Goal: Information Seeking & Learning: Learn about a topic

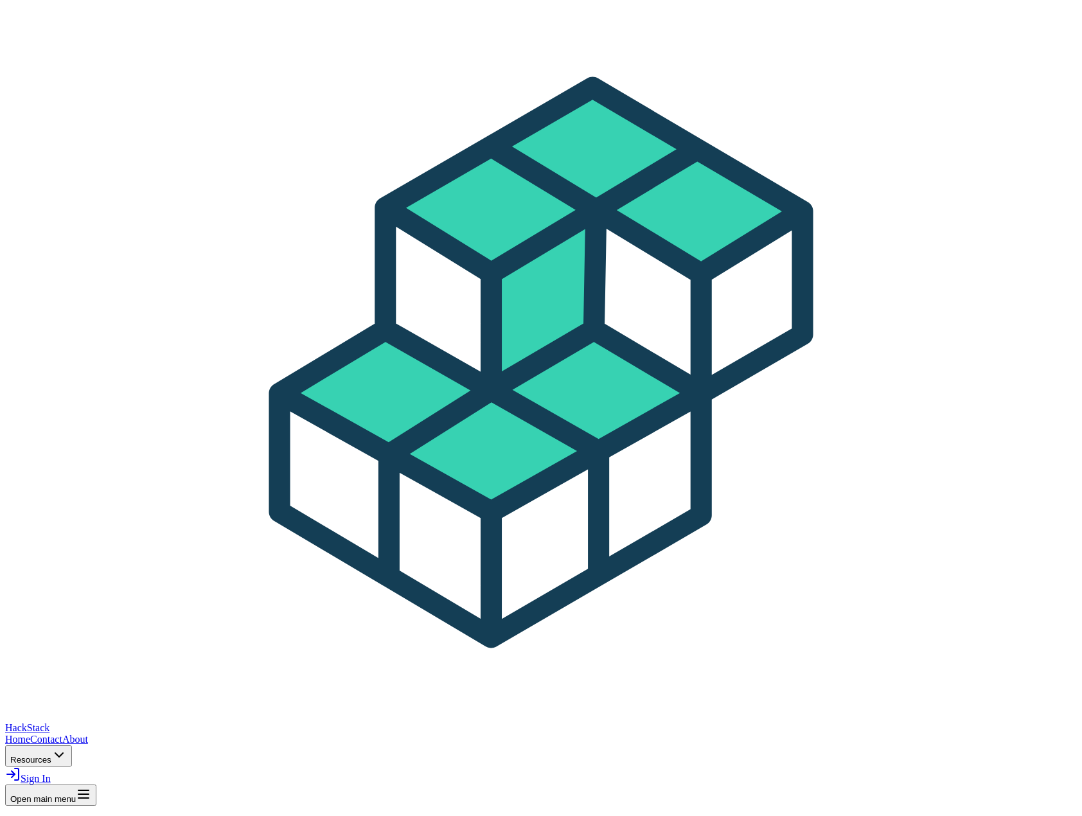
drag, startPoint x: 351, startPoint y: 0, endPoint x: 766, endPoint y: 577, distance: 710.7
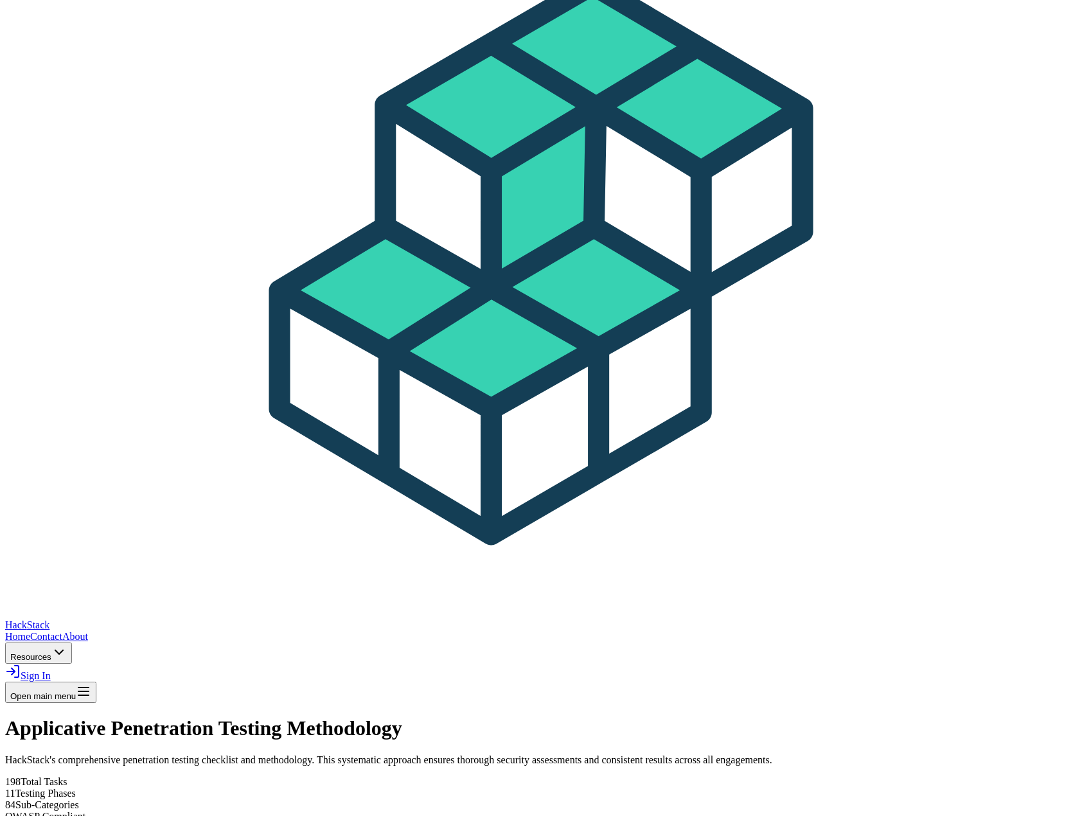
scroll to position [128, 0]
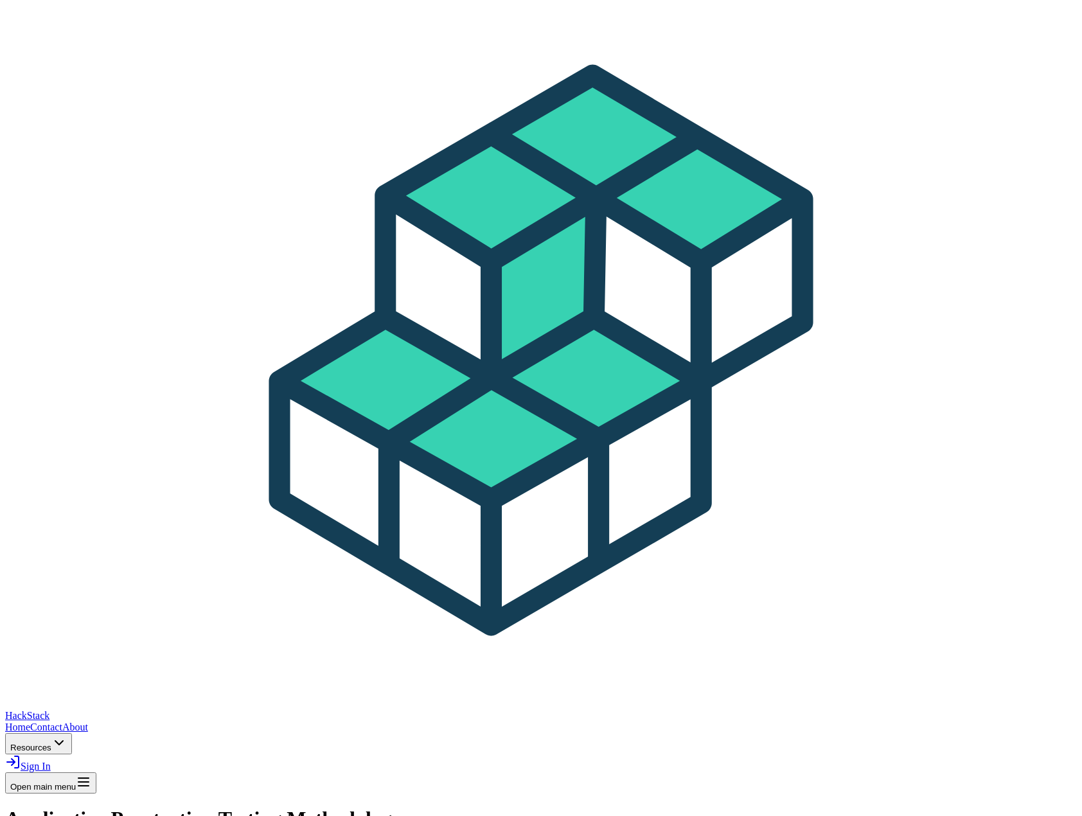
scroll to position [0, 0]
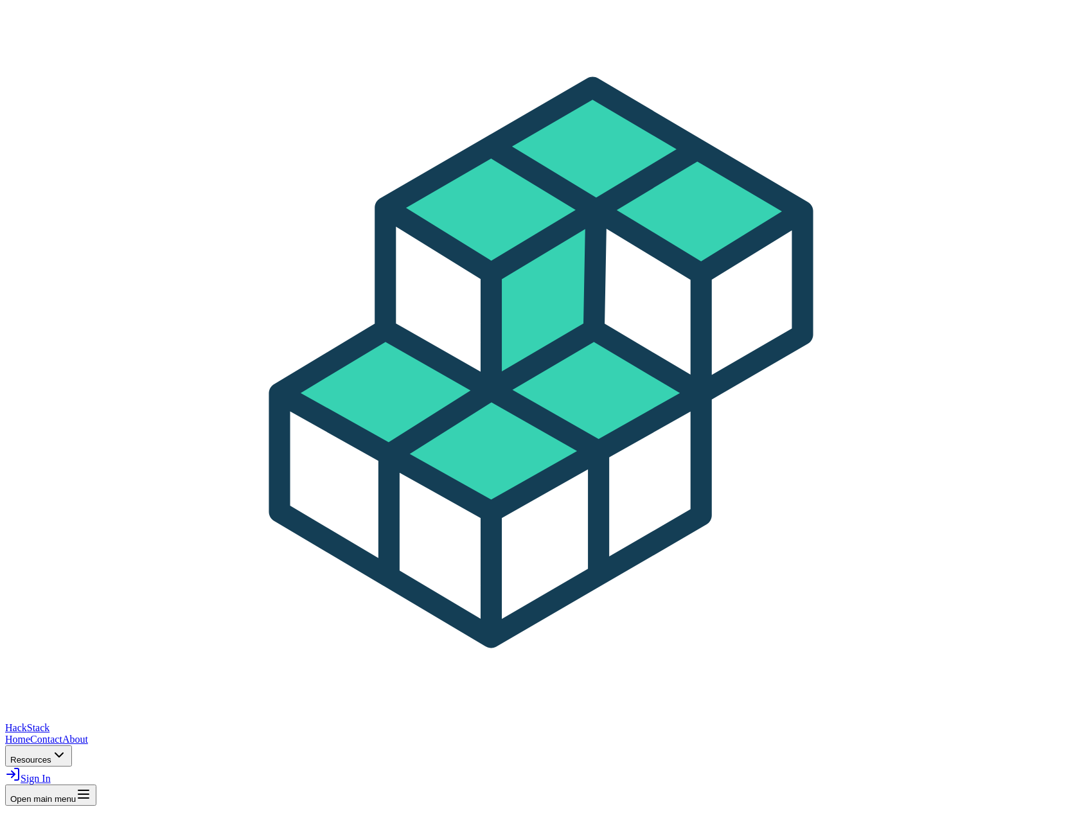
click at [51, 773] on link "Sign In" at bounding box center [28, 778] width 46 height 11
type input "[EMAIL_ADDRESS][DOMAIN_NAME]"
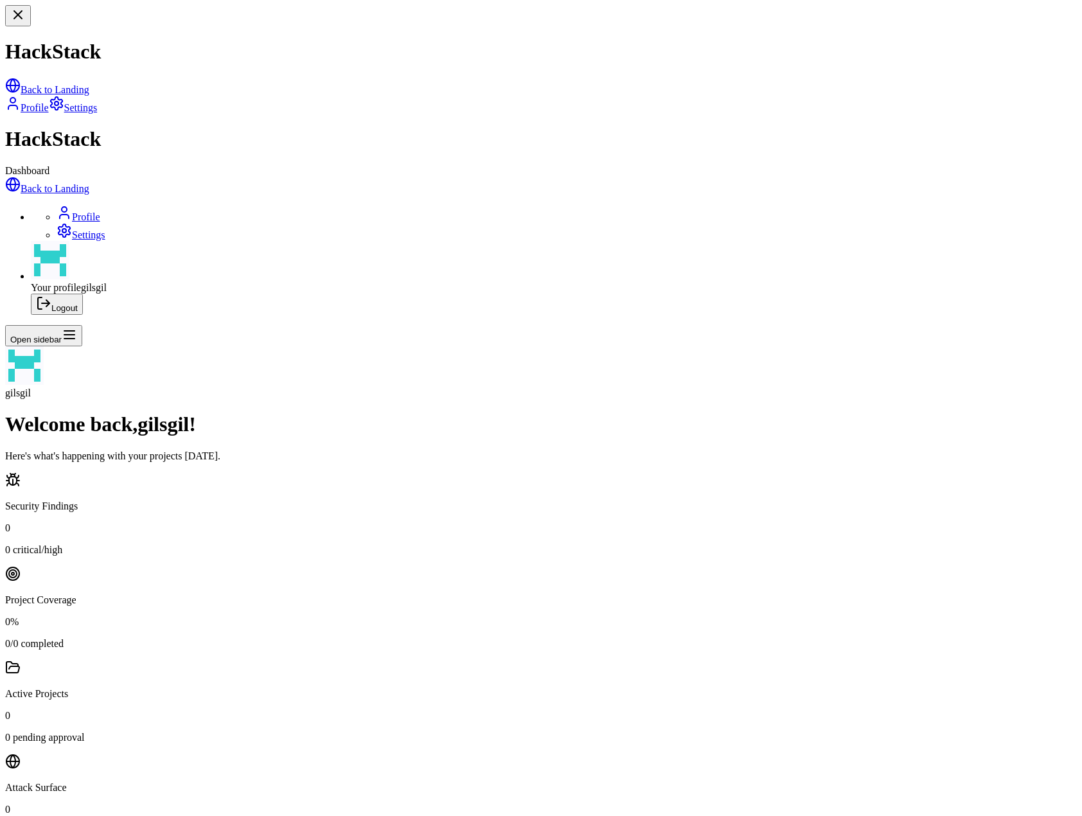
click at [58, 211] on link "Profile" at bounding box center [79, 216] width 44 height 11
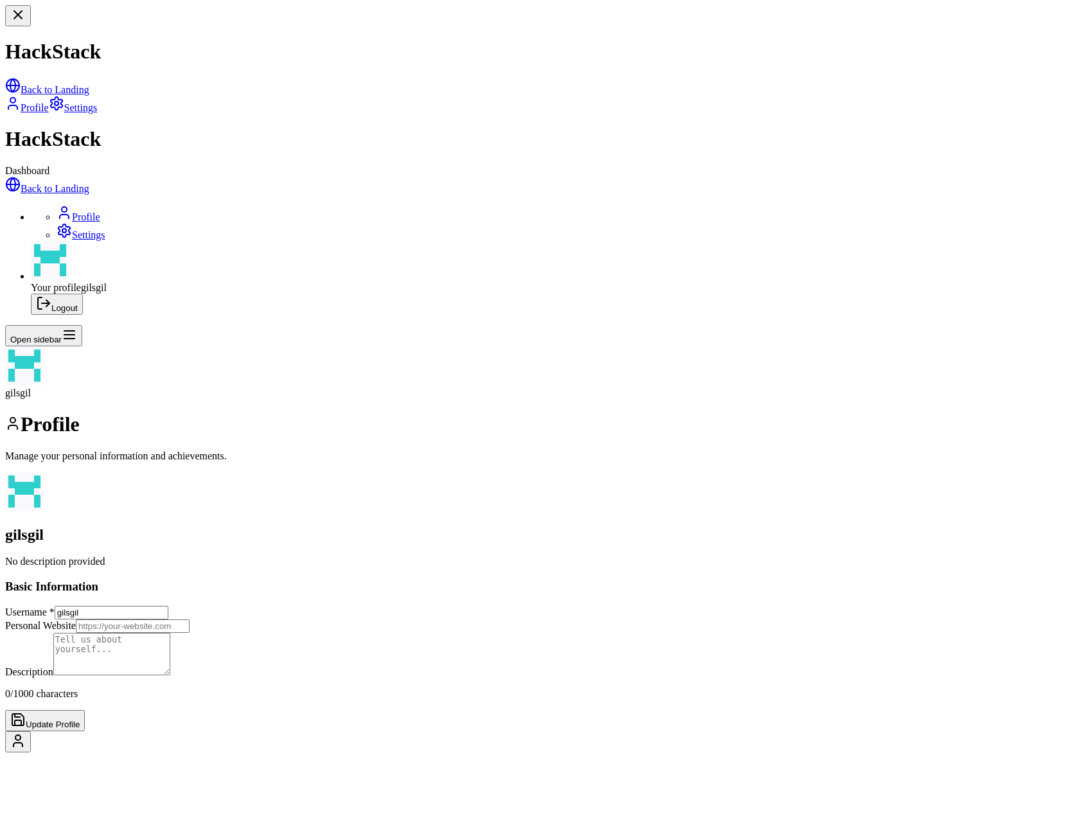
click at [190, 619] on input "url" at bounding box center [133, 625] width 114 height 13
drag, startPoint x: 425, startPoint y: 321, endPoint x: 246, endPoint y: 309, distance: 179.0
click at [269, 412] on div "Profile Manage your personal information and achievements. gilsgil No descripti…" at bounding box center [541, 571] width 1072 height 319
click at [85, 710] on button "Update Profile" at bounding box center [45, 720] width 80 height 21
type input "gil"
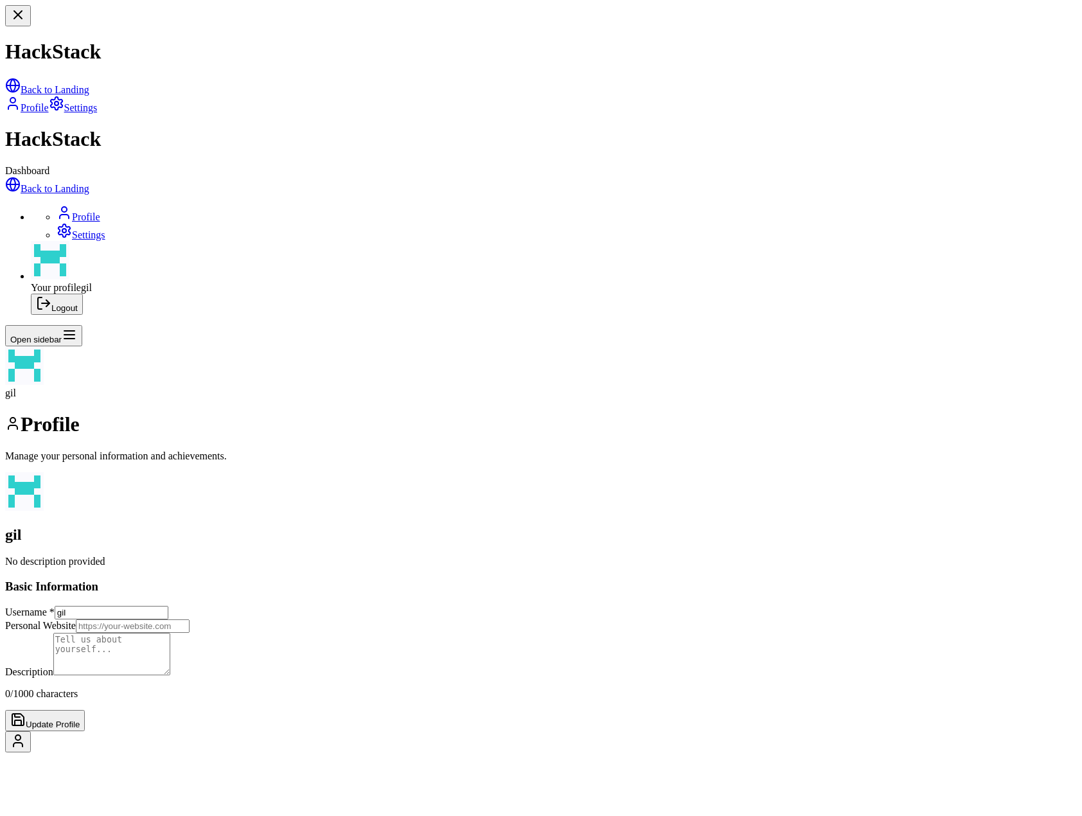
click at [50, 294] on div "Your profile [PERSON_NAME]" at bounding box center [554, 267] width 1046 height 53
click at [62, 183] on link "Back to Landing" at bounding box center [47, 188] width 84 height 11
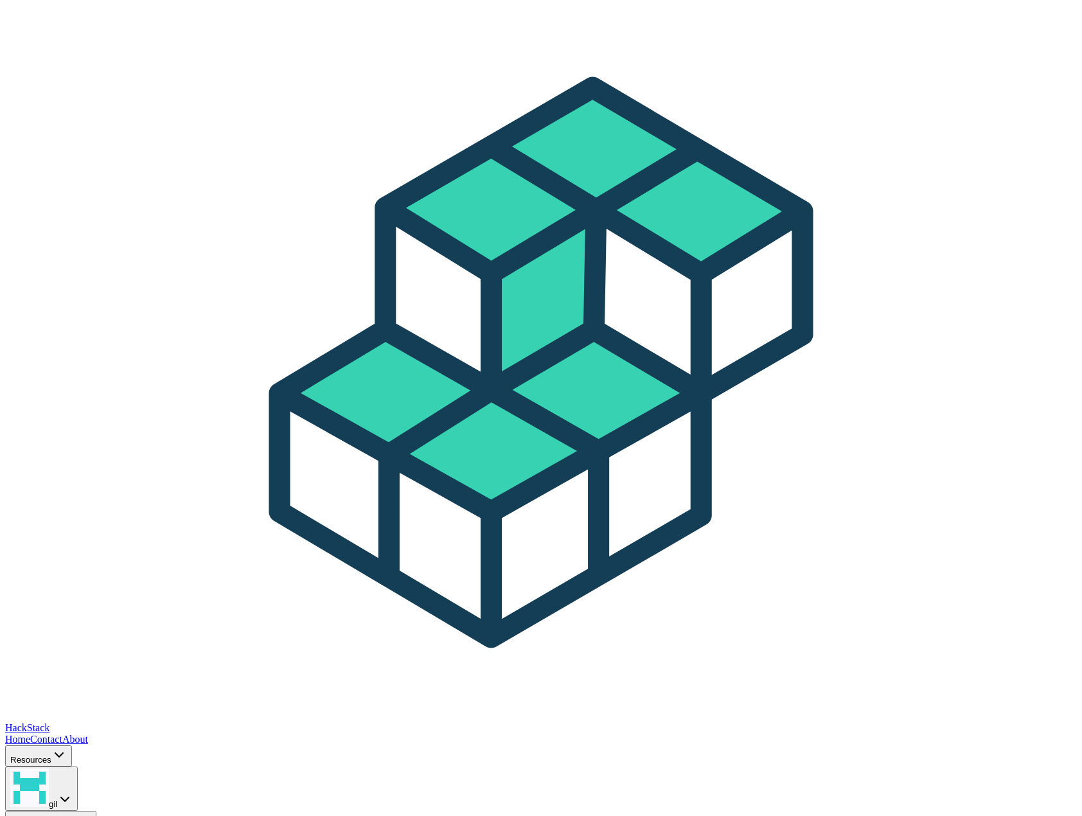
click at [78, 766] on button "gil" at bounding box center [41, 788] width 73 height 44
click at [49, 768] on img at bounding box center [29, 787] width 39 height 39
click at [62, 734] on link "Contact" at bounding box center [46, 739] width 32 height 11
click at [30, 734] on link "Home" at bounding box center [17, 739] width 25 height 11
click at [62, 734] on link "Contact" at bounding box center [46, 739] width 32 height 11
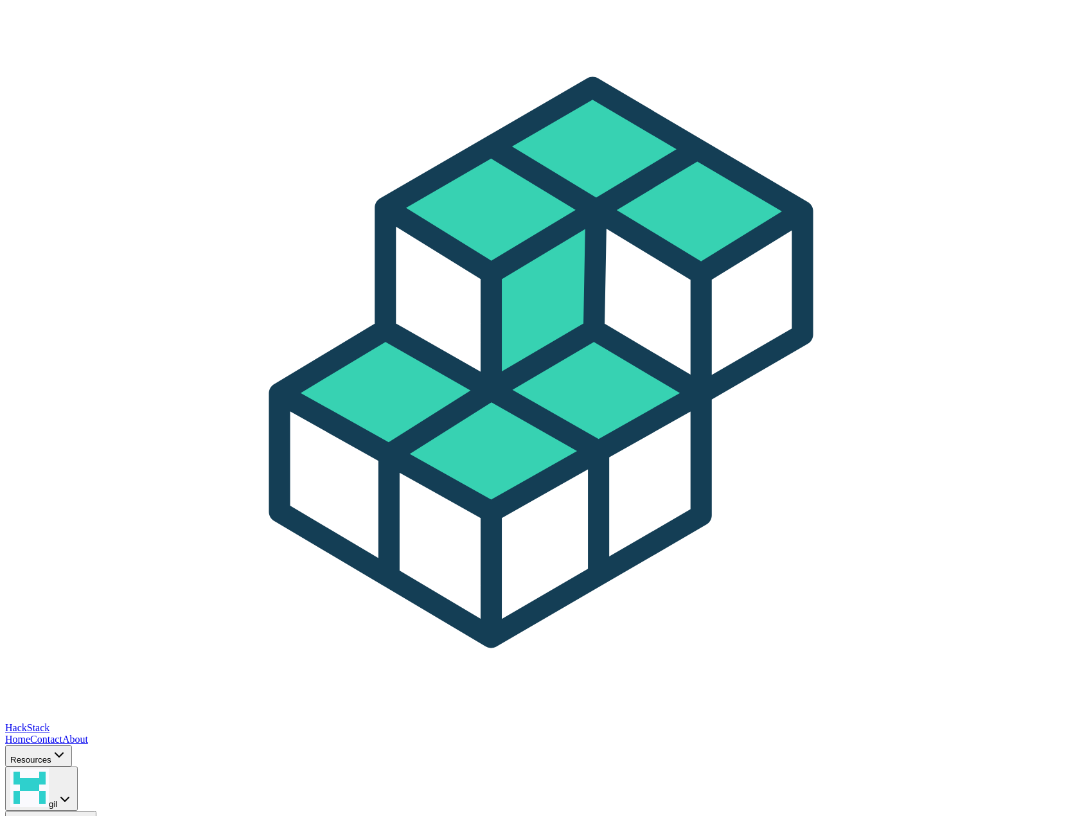
click at [62, 734] on link "Contact" at bounding box center [46, 739] width 32 height 11
click at [472, 734] on div "Home Contact About Resources" at bounding box center [541, 750] width 1072 height 33
click at [30, 734] on link "Home" at bounding box center [17, 739] width 25 height 11
click at [78, 766] on button "gil" at bounding box center [41, 788] width 73 height 44
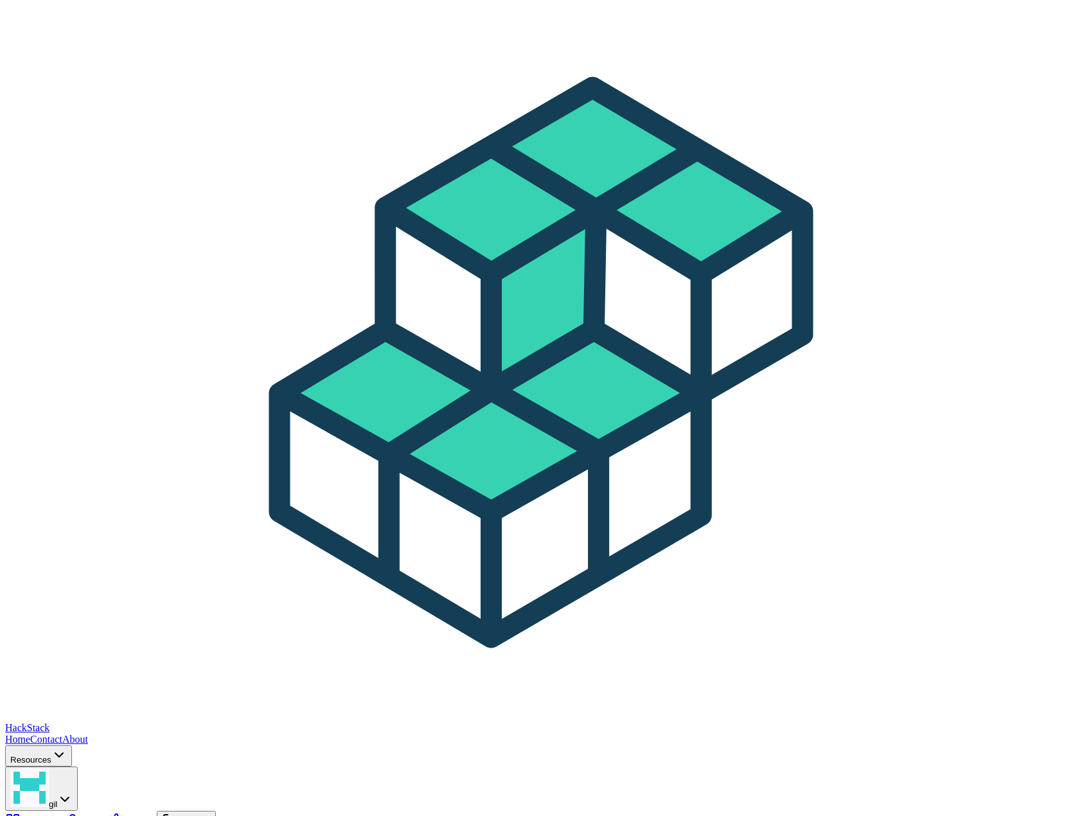
click at [62, 734] on link "Contact" at bounding box center [46, 739] width 32 height 11
click at [88, 734] on link "About" at bounding box center [75, 739] width 26 height 11
click at [72, 745] on button "Resources" at bounding box center [38, 755] width 67 height 21
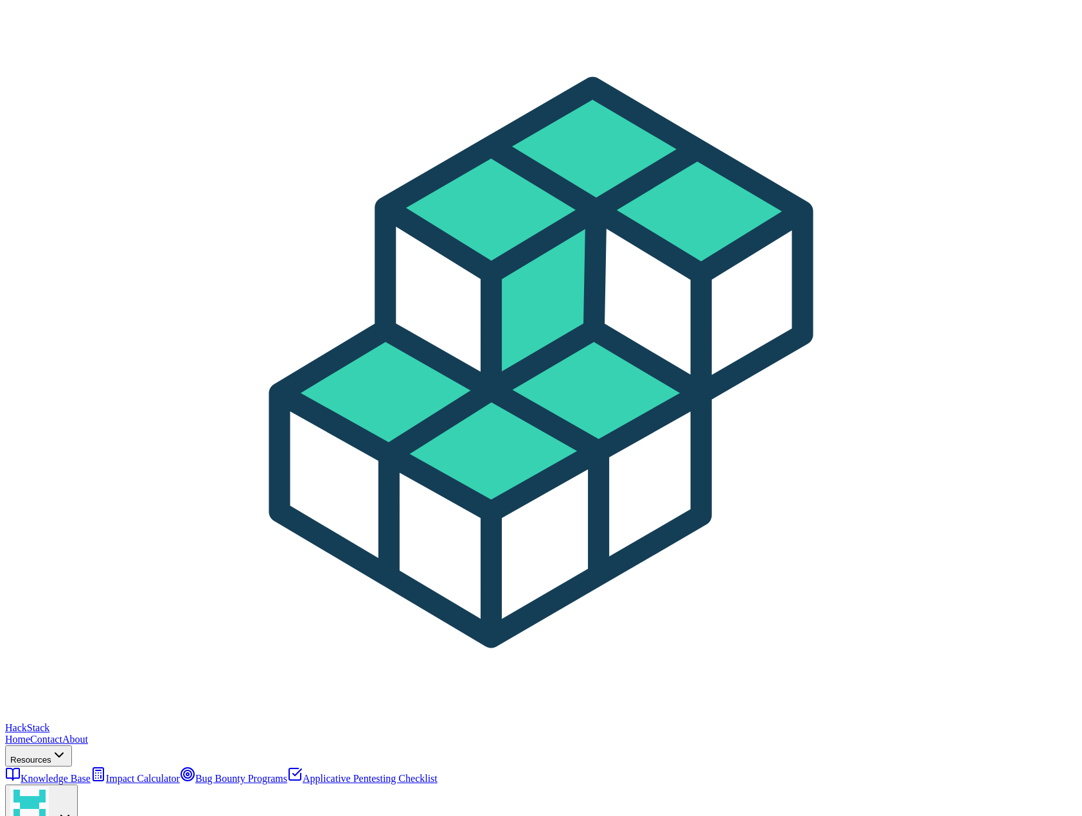
click at [287, 773] on link "Bug Bounty Programs" at bounding box center [233, 778] width 107 height 11
click at [30, 734] on link "Home" at bounding box center [17, 739] width 25 height 11
click at [51, 755] on span "Resources" at bounding box center [30, 760] width 41 height 10
click at [91, 773] on link "Knowledge Base" at bounding box center [47, 778] width 85 height 11
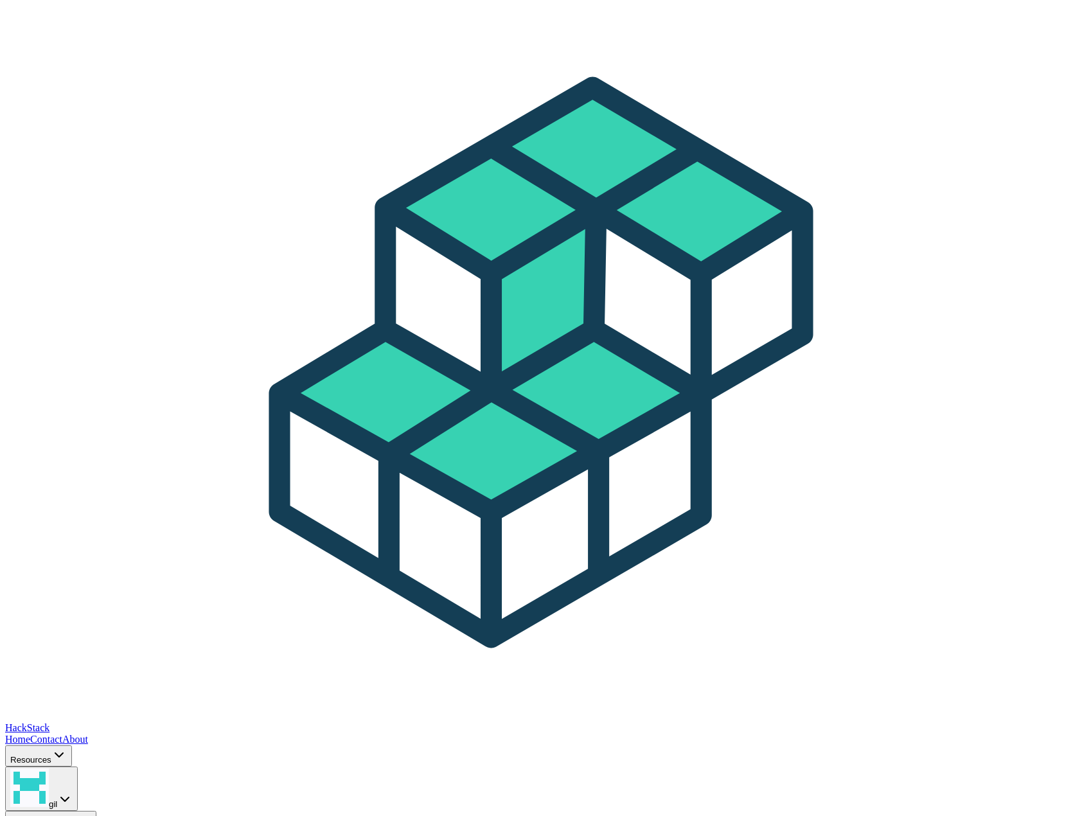
drag, startPoint x: 490, startPoint y: 319, endPoint x: 613, endPoint y: 239, distance: 147.2
drag, startPoint x: 319, startPoint y: 355, endPoint x: 250, endPoint y: 412, distance: 89.9
drag, startPoint x: 579, startPoint y: 333, endPoint x: 521, endPoint y: 353, distance: 61.6
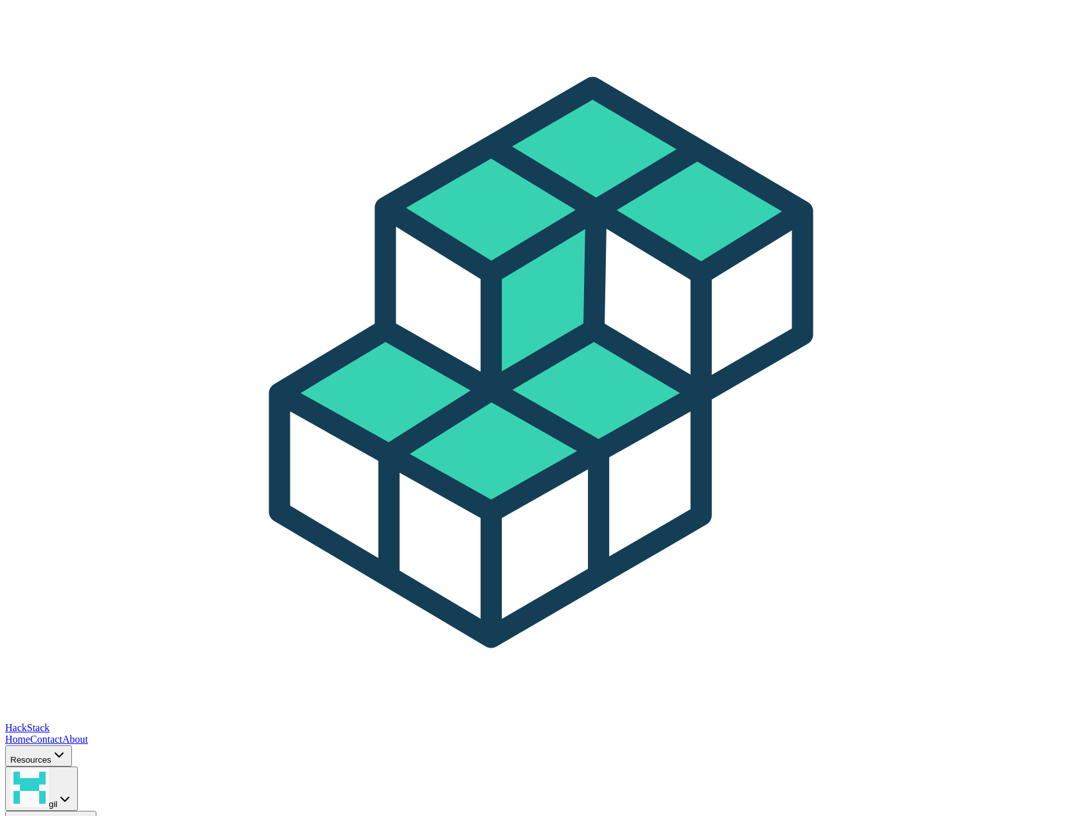
drag, startPoint x: 551, startPoint y: 348, endPoint x: 456, endPoint y: 351, distance: 95.2
drag, startPoint x: 529, startPoint y: 358, endPoint x: 423, endPoint y: 344, distance: 106.9
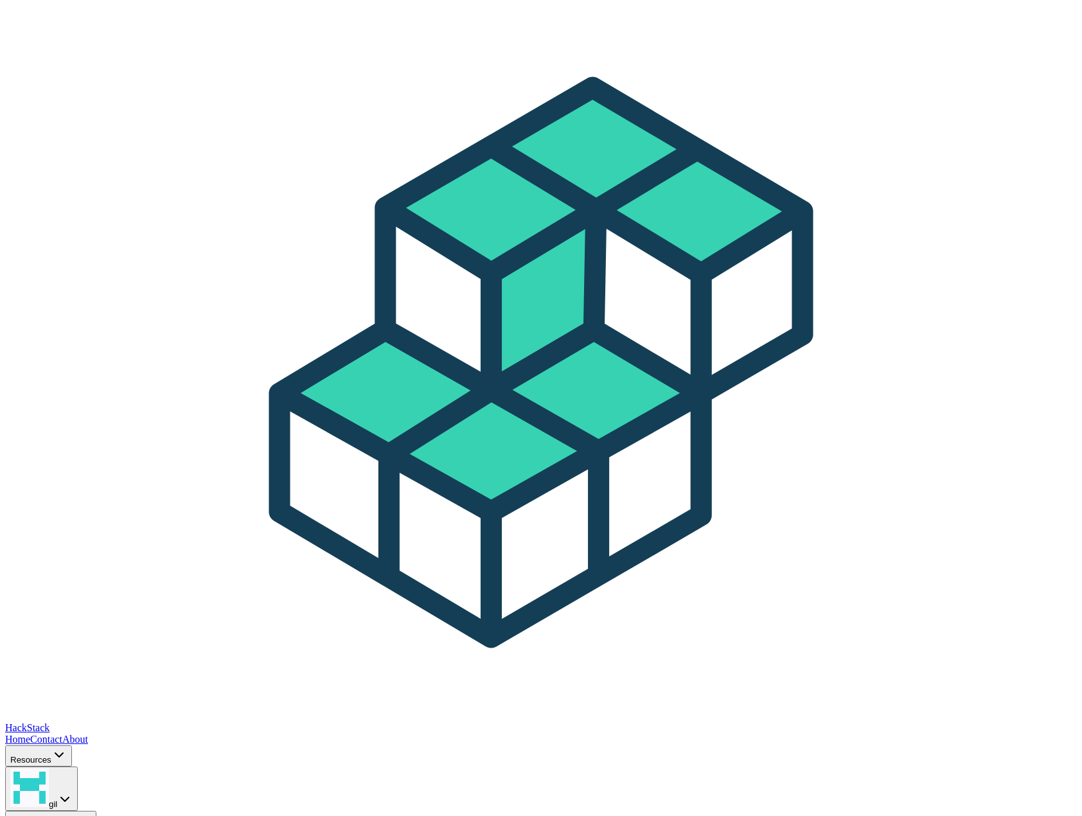
drag, startPoint x: 541, startPoint y: 350, endPoint x: 507, endPoint y: 342, distance: 35.1
drag, startPoint x: 406, startPoint y: 358, endPoint x: 472, endPoint y: 325, distance: 73.6
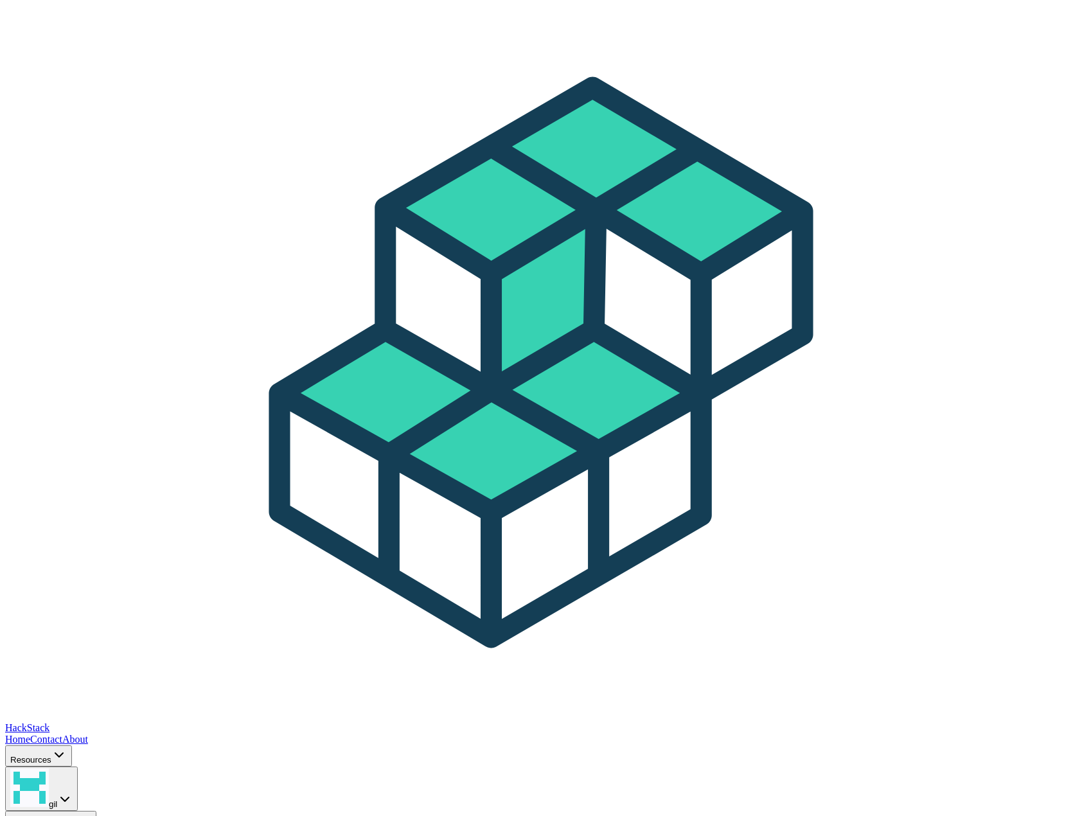
drag, startPoint x: 456, startPoint y: 336, endPoint x: 509, endPoint y: 283, distance: 75.4
drag, startPoint x: 66, startPoint y: 381, endPoint x: 134, endPoint y: 177, distance: 214.7
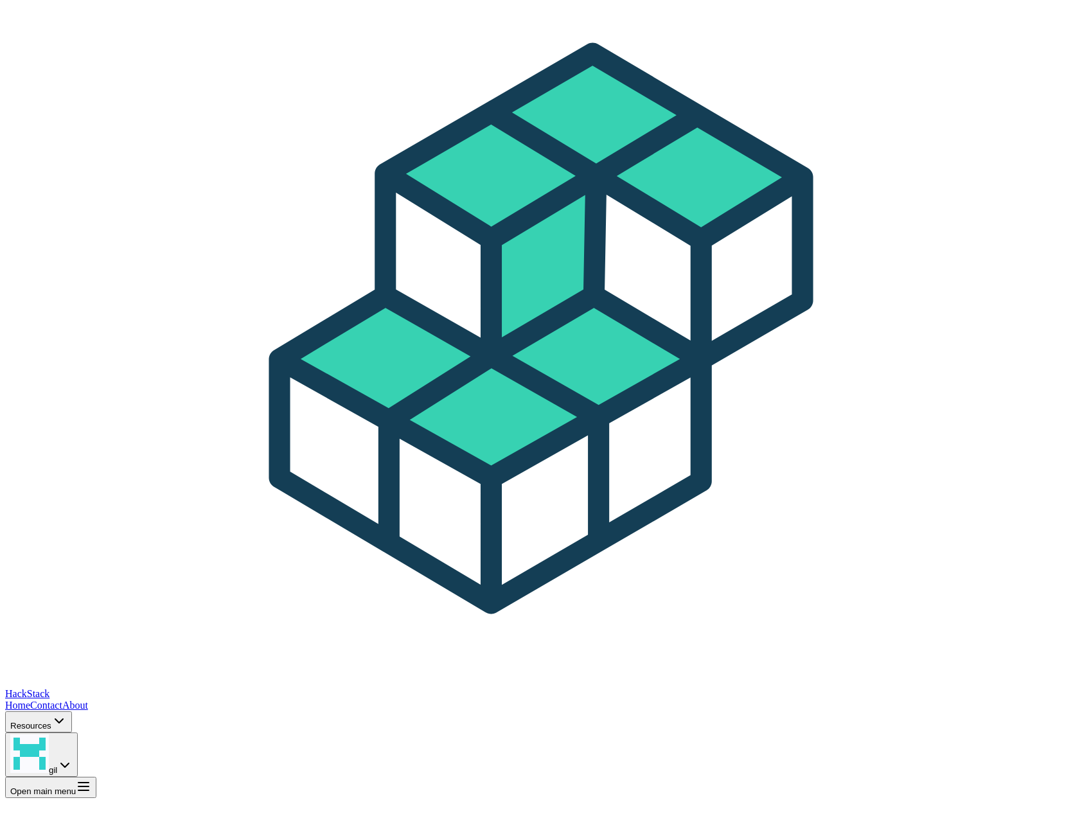
scroll to position [161, 0]
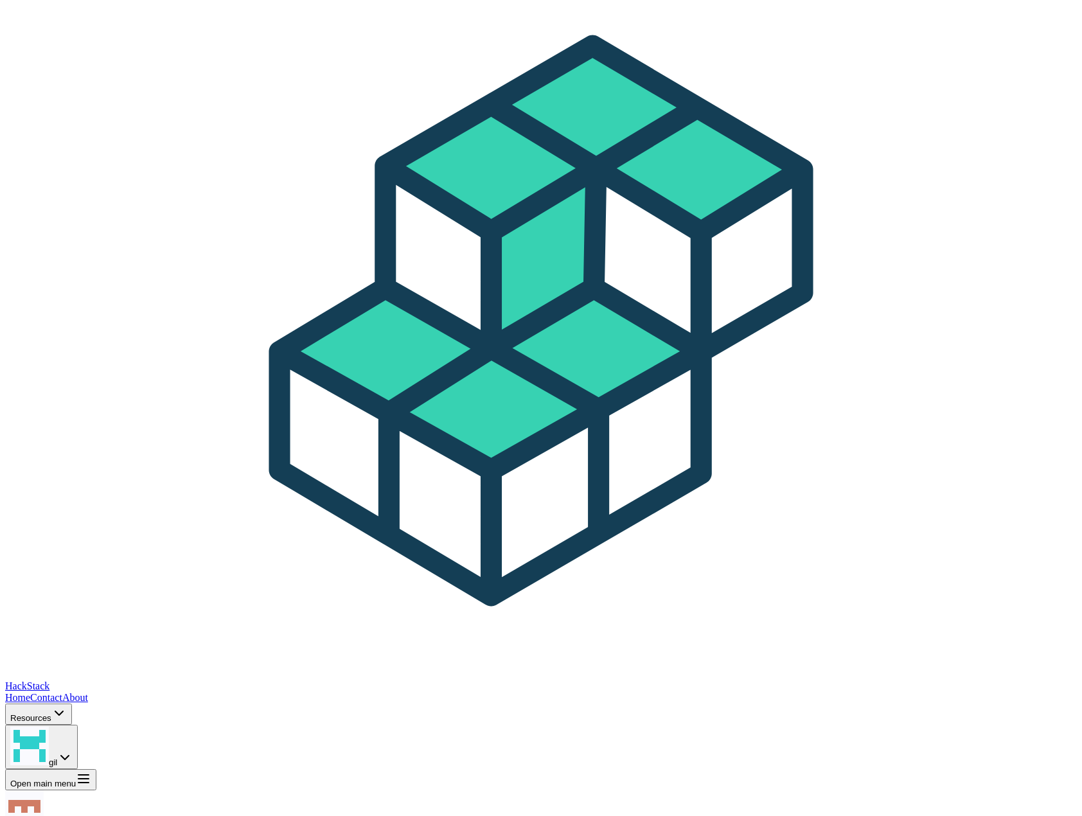
scroll to position [148, 0]
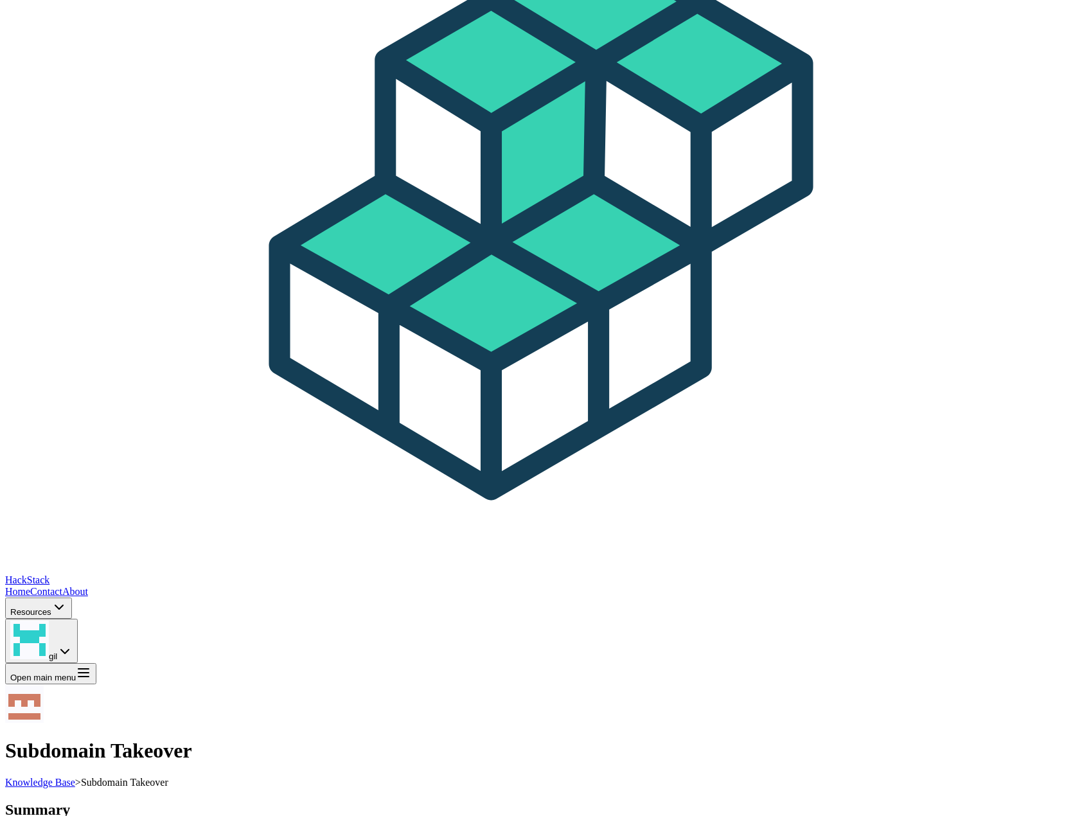
drag, startPoint x: 448, startPoint y: 231, endPoint x: 420, endPoint y: 277, distance: 53.9
drag, startPoint x: 448, startPoint y: 217, endPoint x: 291, endPoint y: 492, distance: 317.4
drag, startPoint x: 356, startPoint y: 321, endPoint x: 384, endPoint y: 280, distance: 49.4
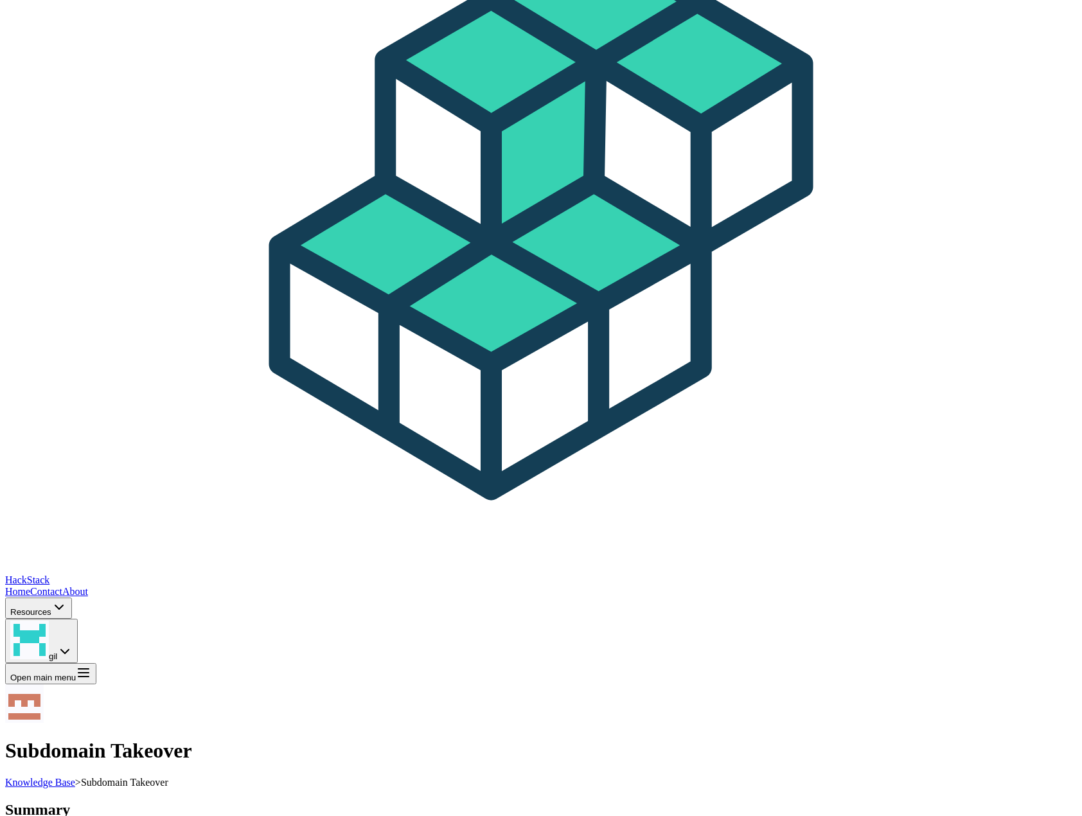
drag, startPoint x: 315, startPoint y: 365, endPoint x: 384, endPoint y: 155, distance: 221.0
drag, startPoint x: 448, startPoint y: 406, endPoint x: 378, endPoint y: 590, distance: 197.2
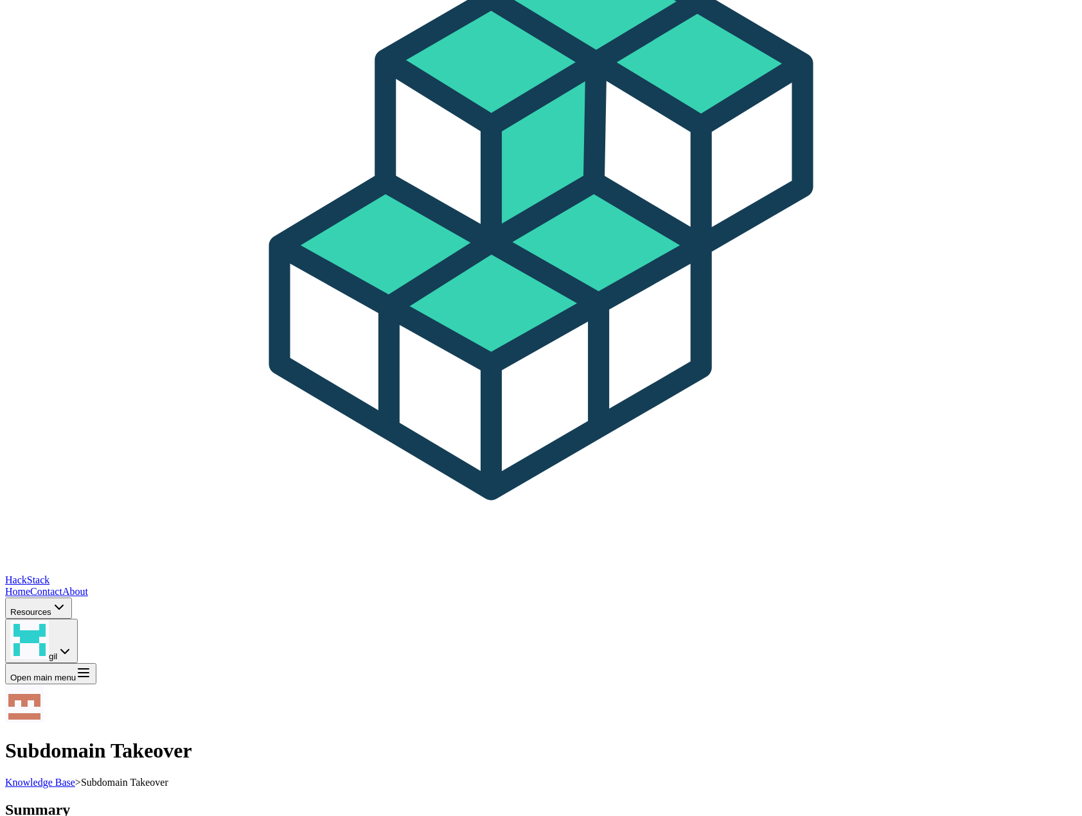
drag, startPoint x: 363, startPoint y: 331, endPoint x: 331, endPoint y: 173, distance: 160.6
drag, startPoint x: 356, startPoint y: 416, endPoint x: 626, endPoint y: 384, distance: 271.7
drag, startPoint x: 349, startPoint y: 270, endPoint x: 258, endPoint y: 262, distance: 92.2
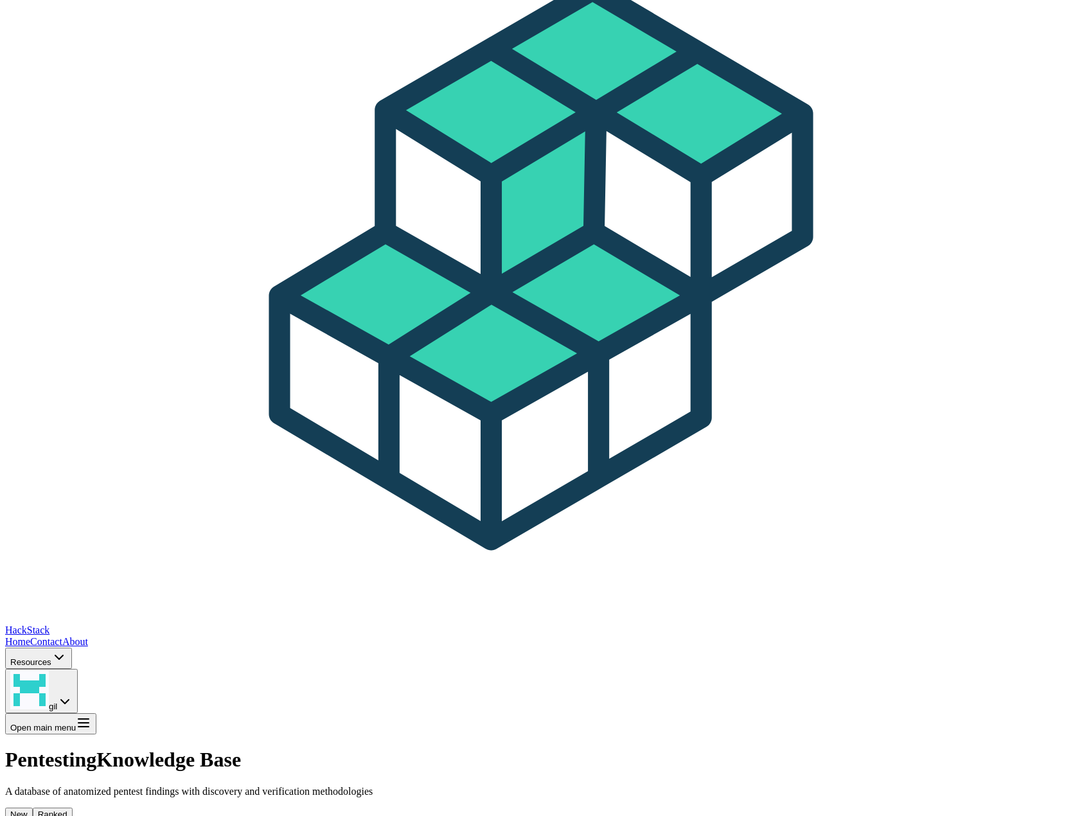
scroll to position [128, 0]
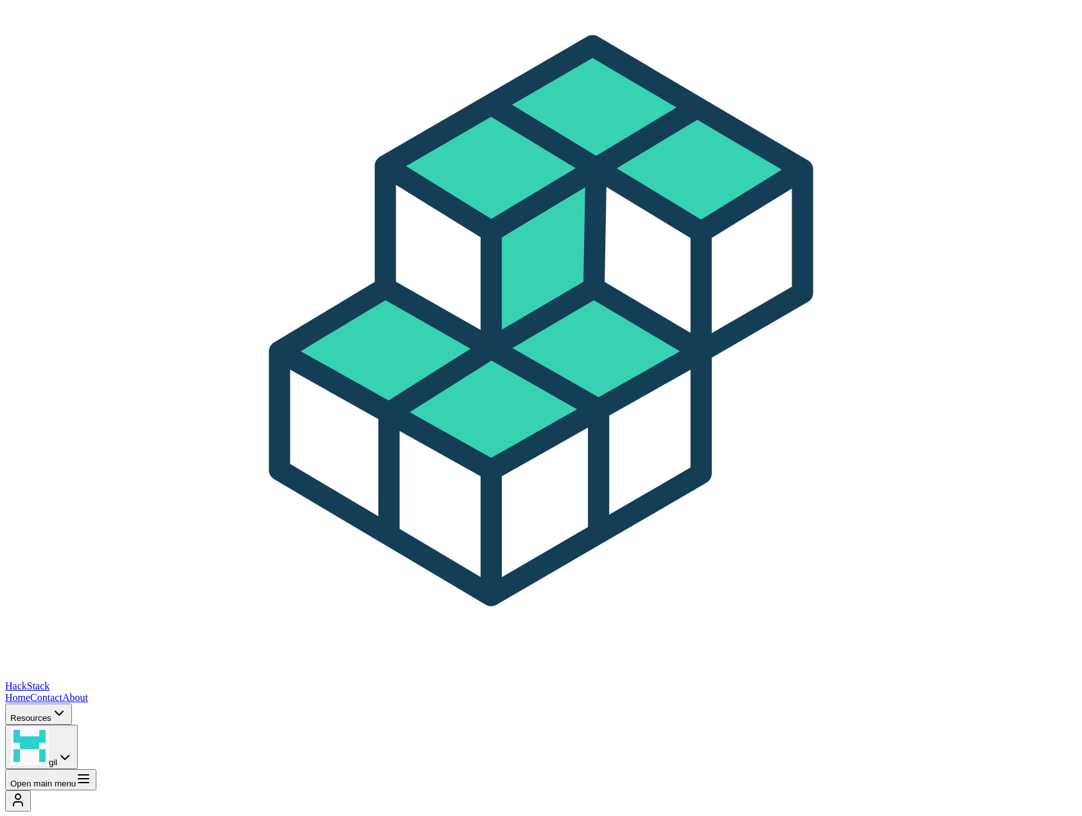
scroll to position [153, 0]
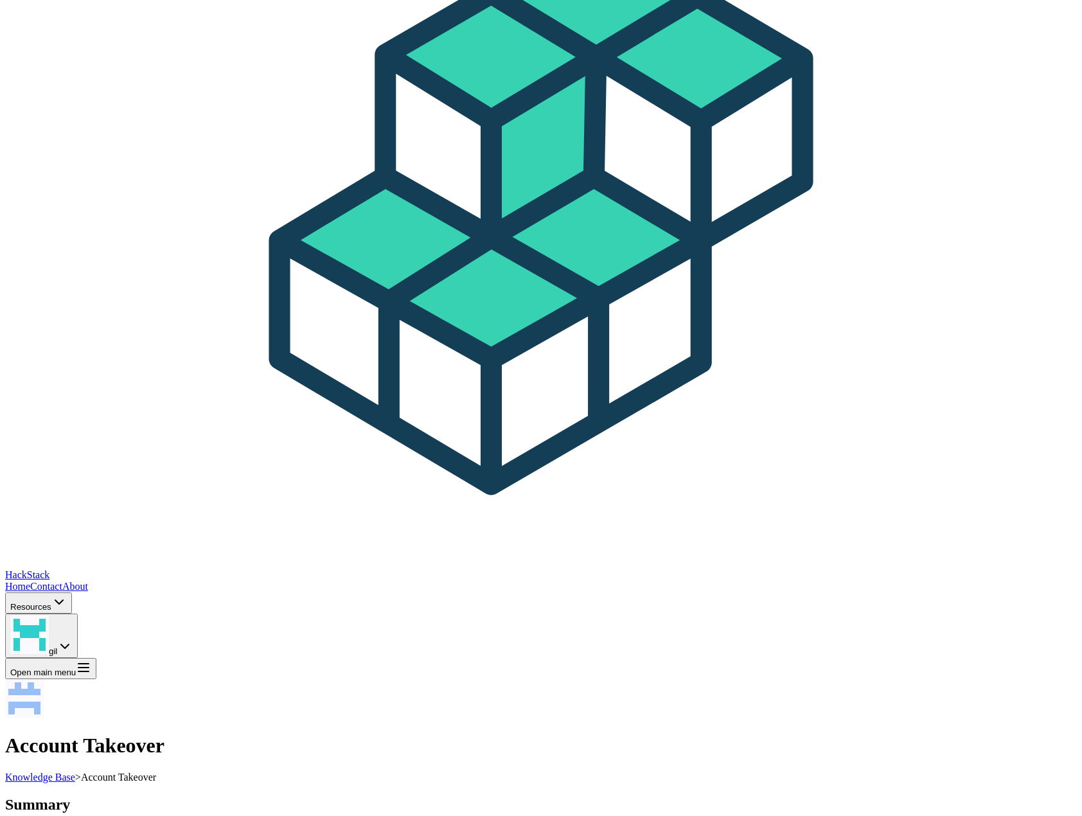
drag, startPoint x: 292, startPoint y: 159, endPoint x: 333, endPoint y: 472, distance: 316.1
drag, startPoint x: 359, startPoint y: 323, endPoint x: 275, endPoint y: 372, distance: 97.6
